Goal: Task Accomplishment & Management: Complete application form

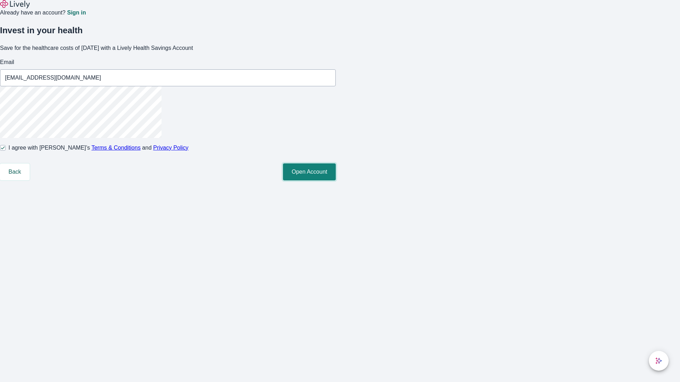
click at [336, 181] on button "Open Account" at bounding box center [309, 172] width 53 height 17
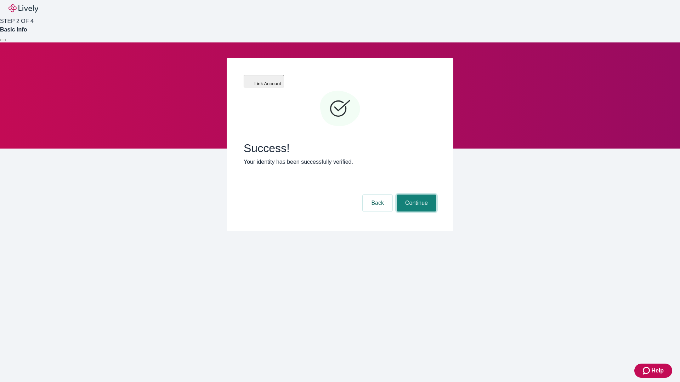
click at [415, 195] on button "Continue" at bounding box center [417, 203] width 40 height 17
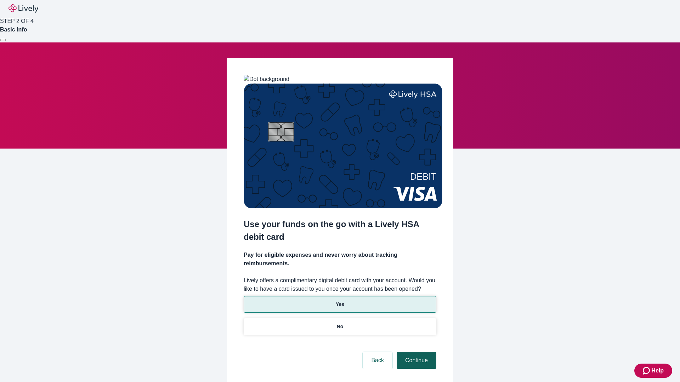
click at [340, 323] on p "No" at bounding box center [340, 326] width 7 height 7
click at [415, 352] on button "Continue" at bounding box center [417, 360] width 40 height 17
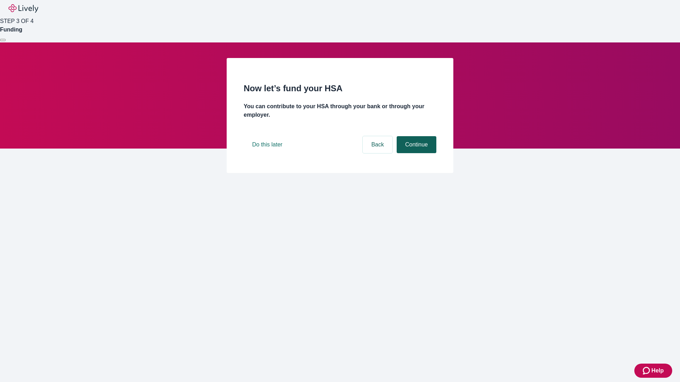
click at [415, 153] on button "Continue" at bounding box center [417, 144] width 40 height 17
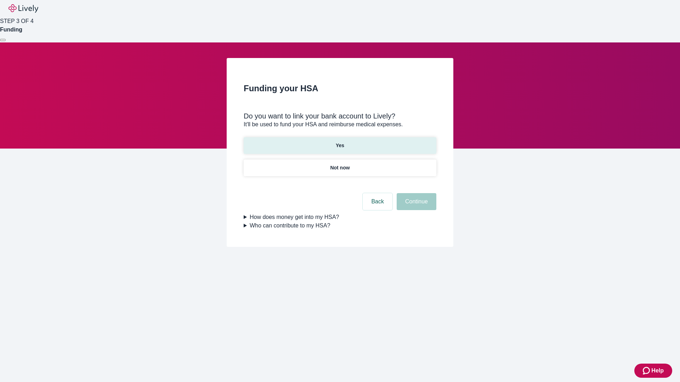
click at [340, 142] on p "Yes" at bounding box center [340, 145] width 8 height 7
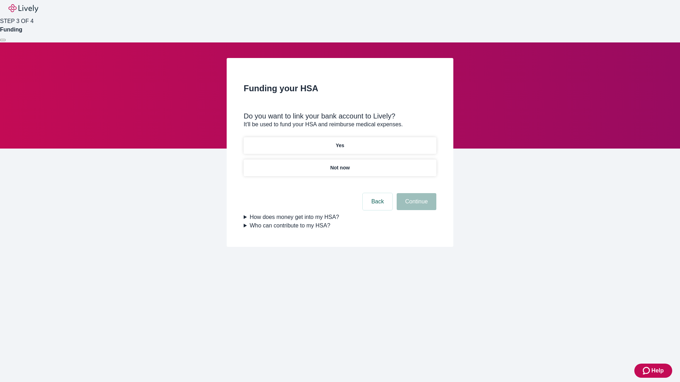
click at [415, 193] on button "Continue" at bounding box center [417, 201] width 40 height 17
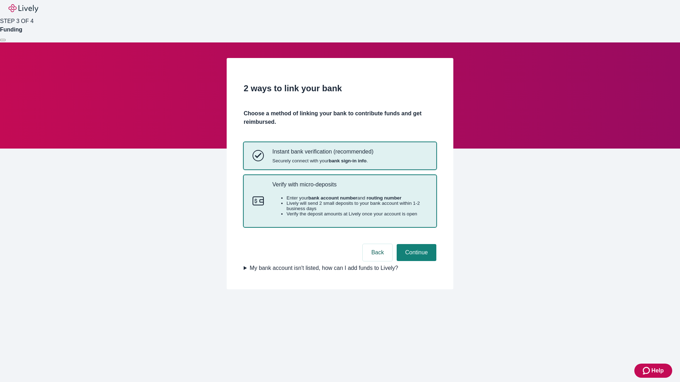
click at [349, 188] on p "Verify with micro-deposits" at bounding box center [349, 184] width 155 height 7
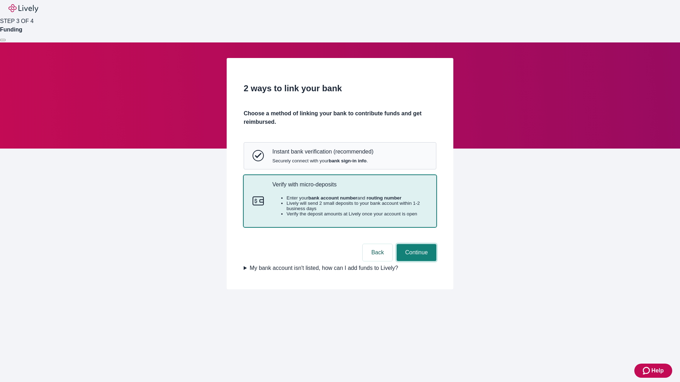
click at [415, 261] on button "Continue" at bounding box center [417, 252] width 40 height 17
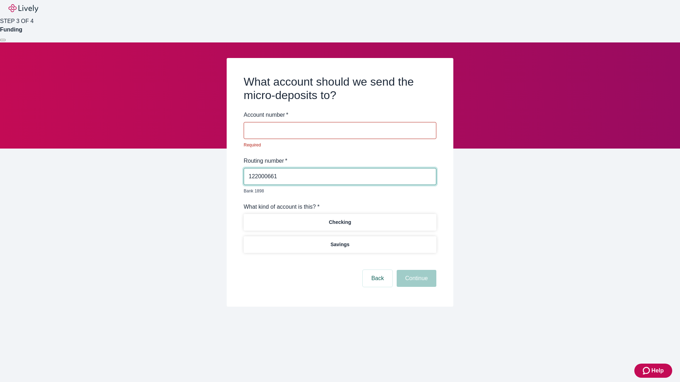
type input "122000661"
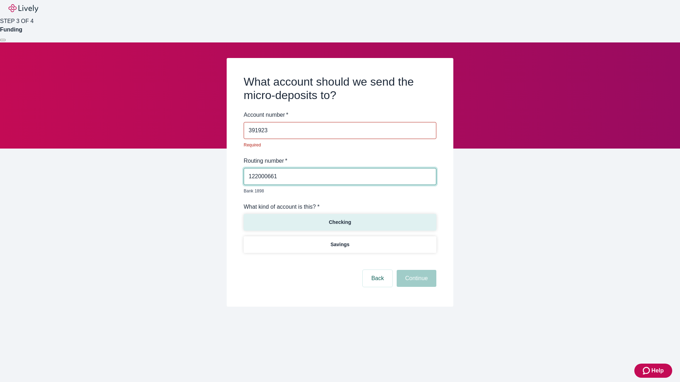
type input "391923"
click at [340, 219] on p "Checking" at bounding box center [340, 222] width 22 height 7
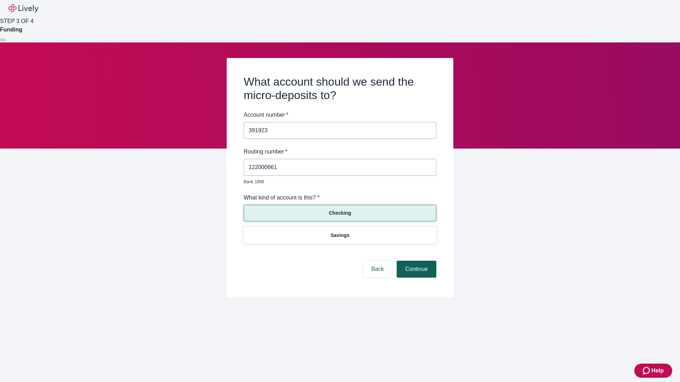
click at [415, 261] on button "Continue" at bounding box center [417, 269] width 40 height 17
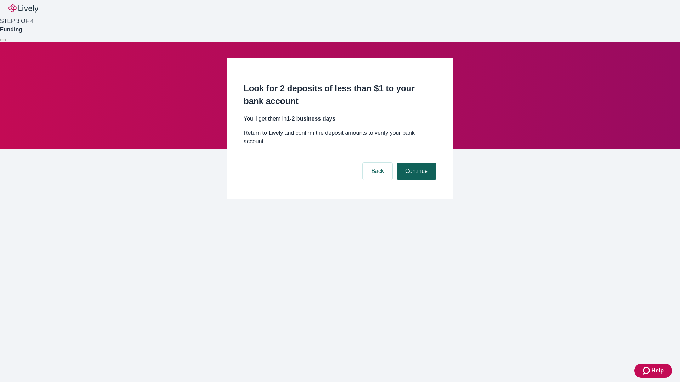
click at [415, 163] on button "Continue" at bounding box center [417, 171] width 40 height 17
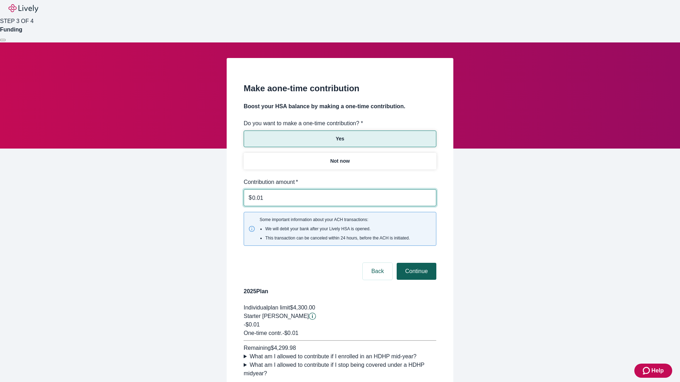
type input "0.01"
click at [415, 263] on button "Continue" at bounding box center [417, 271] width 40 height 17
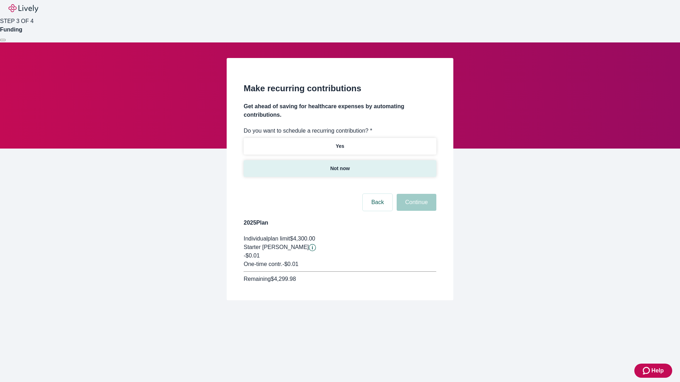
click at [340, 165] on p "Not now" at bounding box center [339, 168] width 19 height 7
click at [415, 194] on button "Continue" at bounding box center [417, 202] width 40 height 17
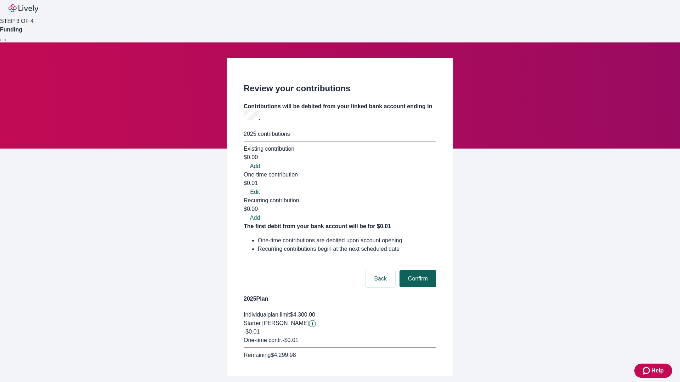
click at [417, 271] on button "Confirm" at bounding box center [417, 279] width 37 height 17
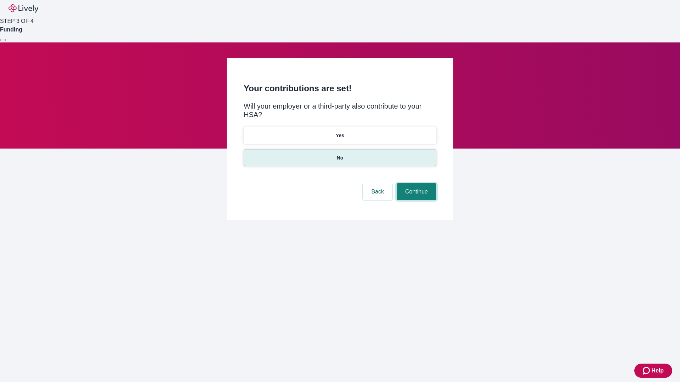
click at [415, 183] on button "Continue" at bounding box center [417, 191] width 40 height 17
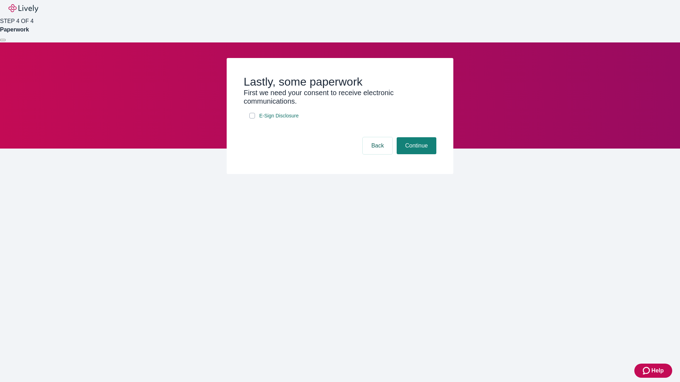
click at [252, 119] on input "E-Sign Disclosure" at bounding box center [252, 116] width 6 height 6
checkbox input "true"
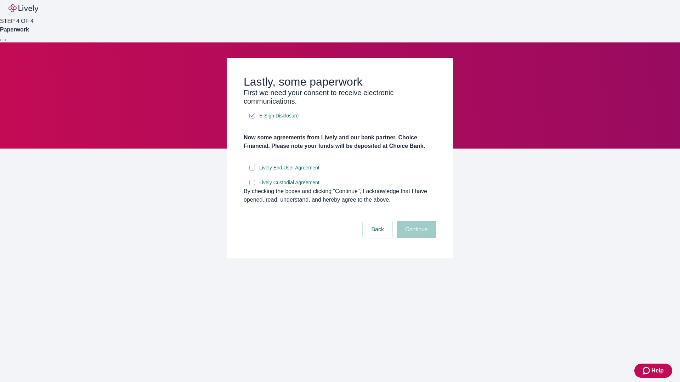
click at [252, 171] on input "Lively End User Agreement" at bounding box center [252, 168] width 6 height 6
checkbox input "true"
click at [252, 186] on input "Lively Custodial Agreement" at bounding box center [252, 183] width 6 height 6
checkbox input "true"
click at [415, 238] on button "Continue" at bounding box center [417, 229] width 40 height 17
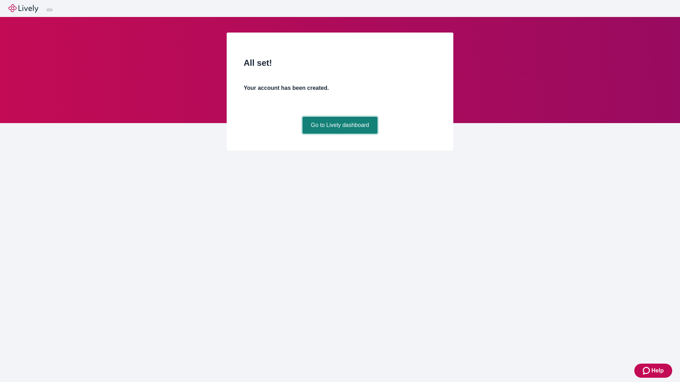
click at [340, 134] on link "Go to Lively dashboard" at bounding box center [339, 125] width 75 height 17
